Goal: Task Accomplishment & Management: Use online tool/utility

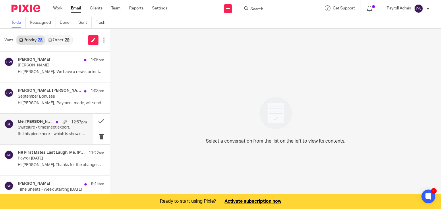
click at [50, 127] on p "Swiftsure - timesheet export [DATE]-[DATE]" at bounding box center [45, 127] width 55 height 5
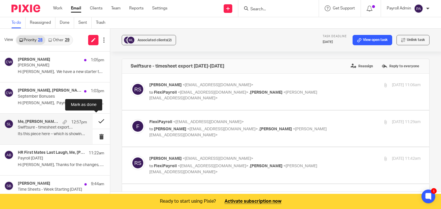
click at [95, 121] on button at bounding box center [101, 121] width 17 height 15
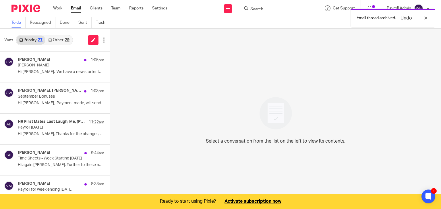
click at [61, 40] on link "Other 29" at bounding box center [58, 40] width 27 height 9
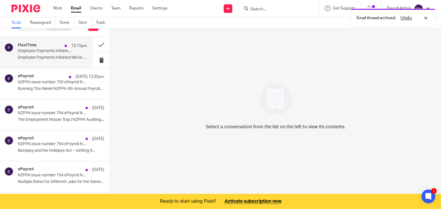
click at [50, 57] on p "Employee Payments Initiated We've initiated..." at bounding box center [52, 57] width 69 height 5
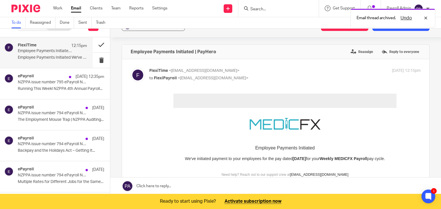
scroll to position [0, 0]
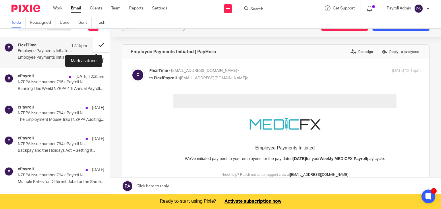
click at [96, 43] on button at bounding box center [101, 44] width 17 height 15
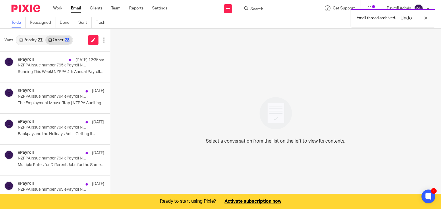
click at [34, 39] on link "Priority 27" at bounding box center [30, 40] width 29 height 9
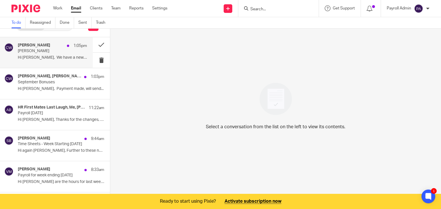
click at [53, 54] on div "Charlie Whitmore 1:05pm James Petignat Hi Julie, We have a new starter to be..." at bounding box center [52, 52] width 69 height 19
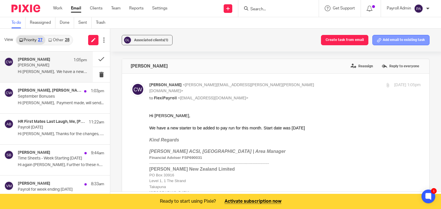
scroll to position [0, 0]
click at [396, 39] on button "Add email to existing task" at bounding box center [400, 40] width 57 height 10
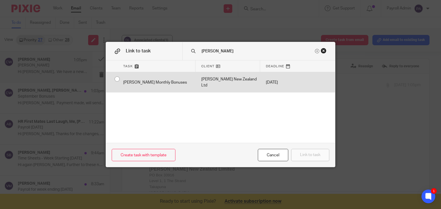
type input "devere"
click at [114, 79] on input "radio" at bounding box center [117, 79] width 11 height 11
radio input "false"
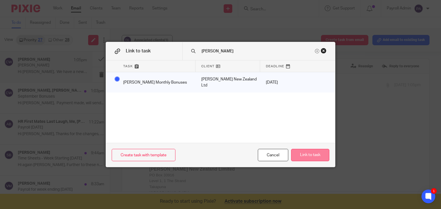
click at [308, 153] on button "Link to task" at bounding box center [310, 155] width 38 height 12
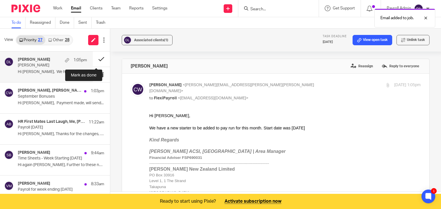
click at [95, 58] on button at bounding box center [101, 59] width 17 height 15
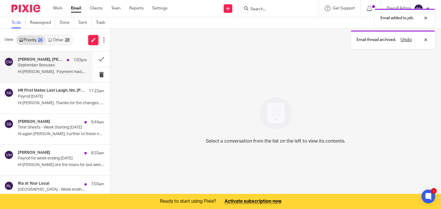
click at [36, 65] on p "September Bonuses" at bounding box center [45, 65] width 55 height 5
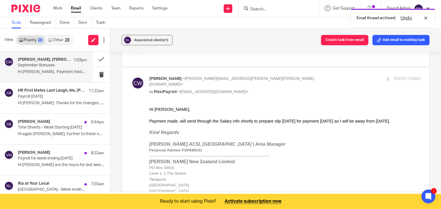
scroll to position [115, 0]
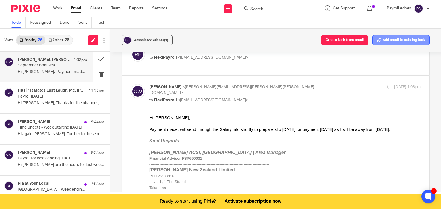
click at [409, 41] on button "Add email to existing task" at bounding box center [400, 40] width 57 height 10
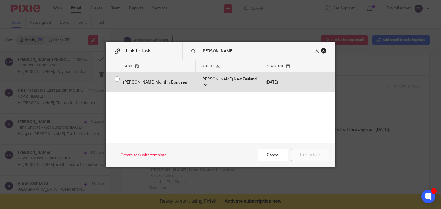
type input "devere"
click at [117, 81] on div "[PERSON_NAME] Monthly Bonuses" at bounding box center [156, 82] width 78 height 20
radio input "true"
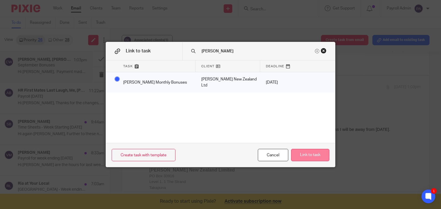
click at [312, 158] on button "Link to task" at bounding box center [310, 155] width 38 height 12
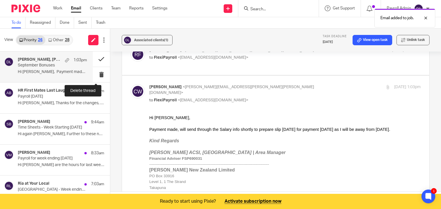
scroll to position [0, 0]
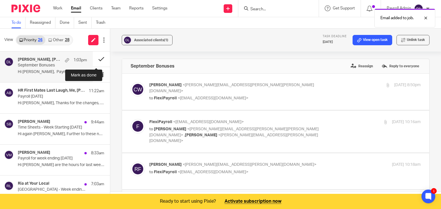
click at [95, 57] on button at bounding box center [101, 59] width 17 height 15
